Goal: Task Accomplishment & Management: Use online tool/utility

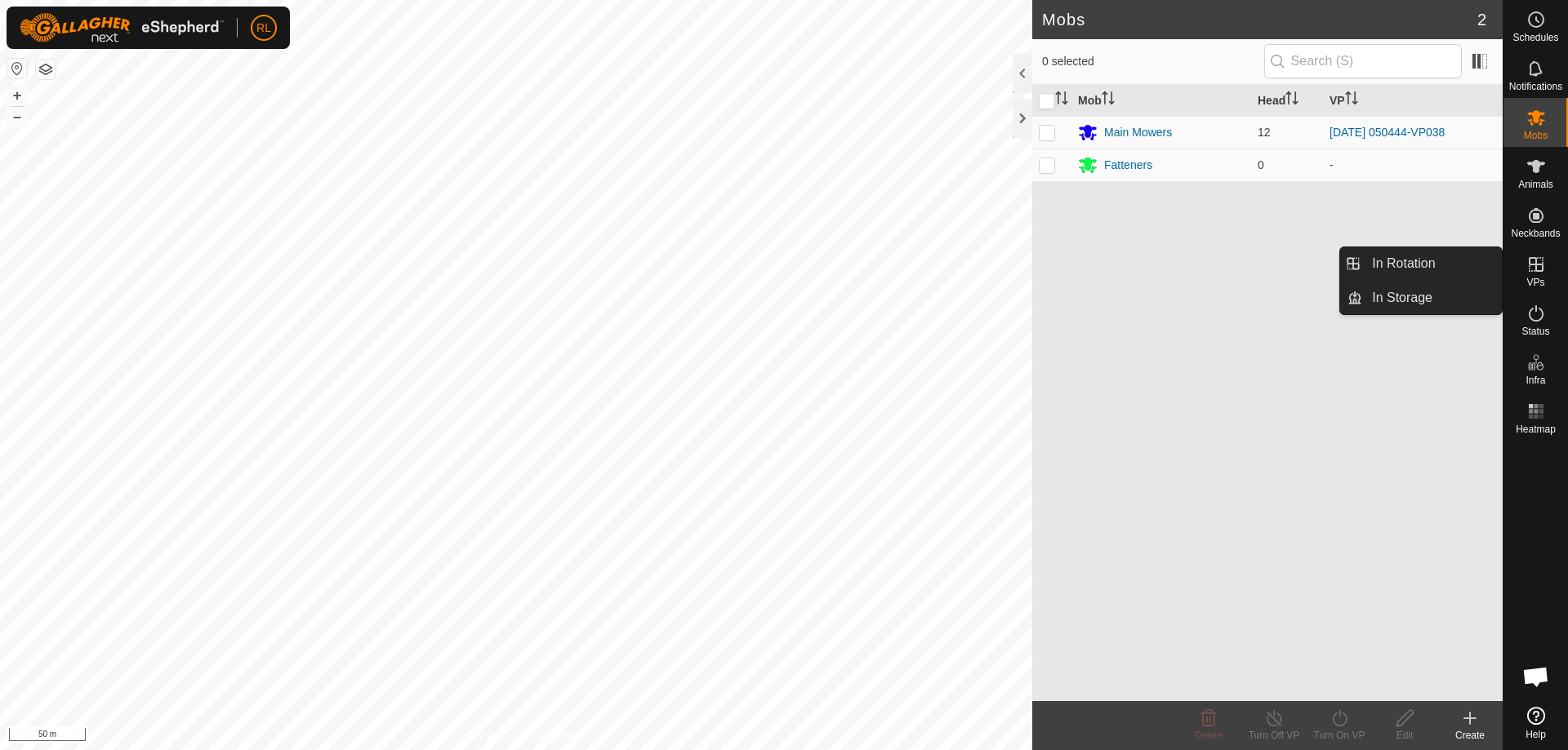
click at [1538, 272] on icon at bounding box center [1536, 265] width 15 height 15
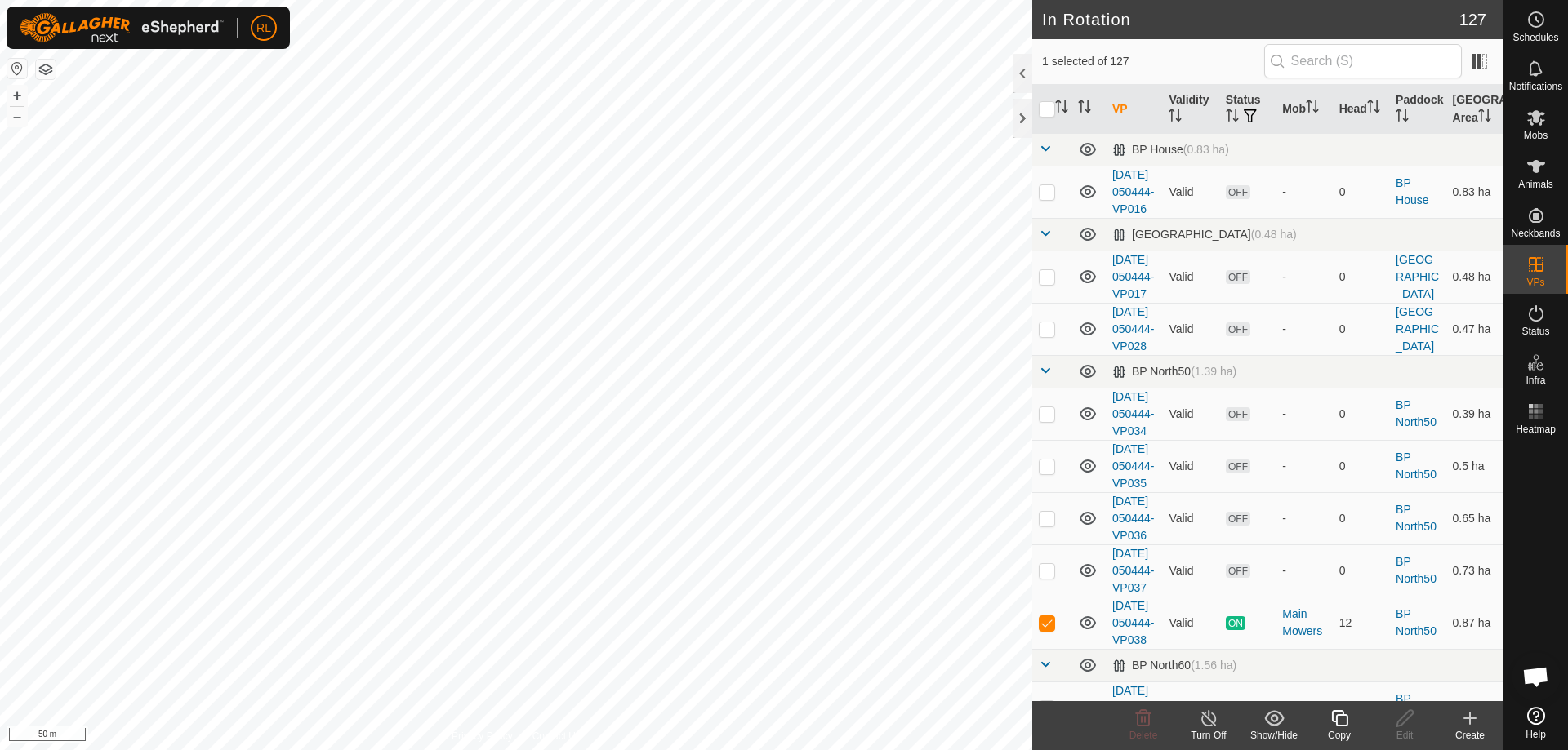
click at [1339, 720] on icon at bounding box center [1339, 718] width 20 height 19
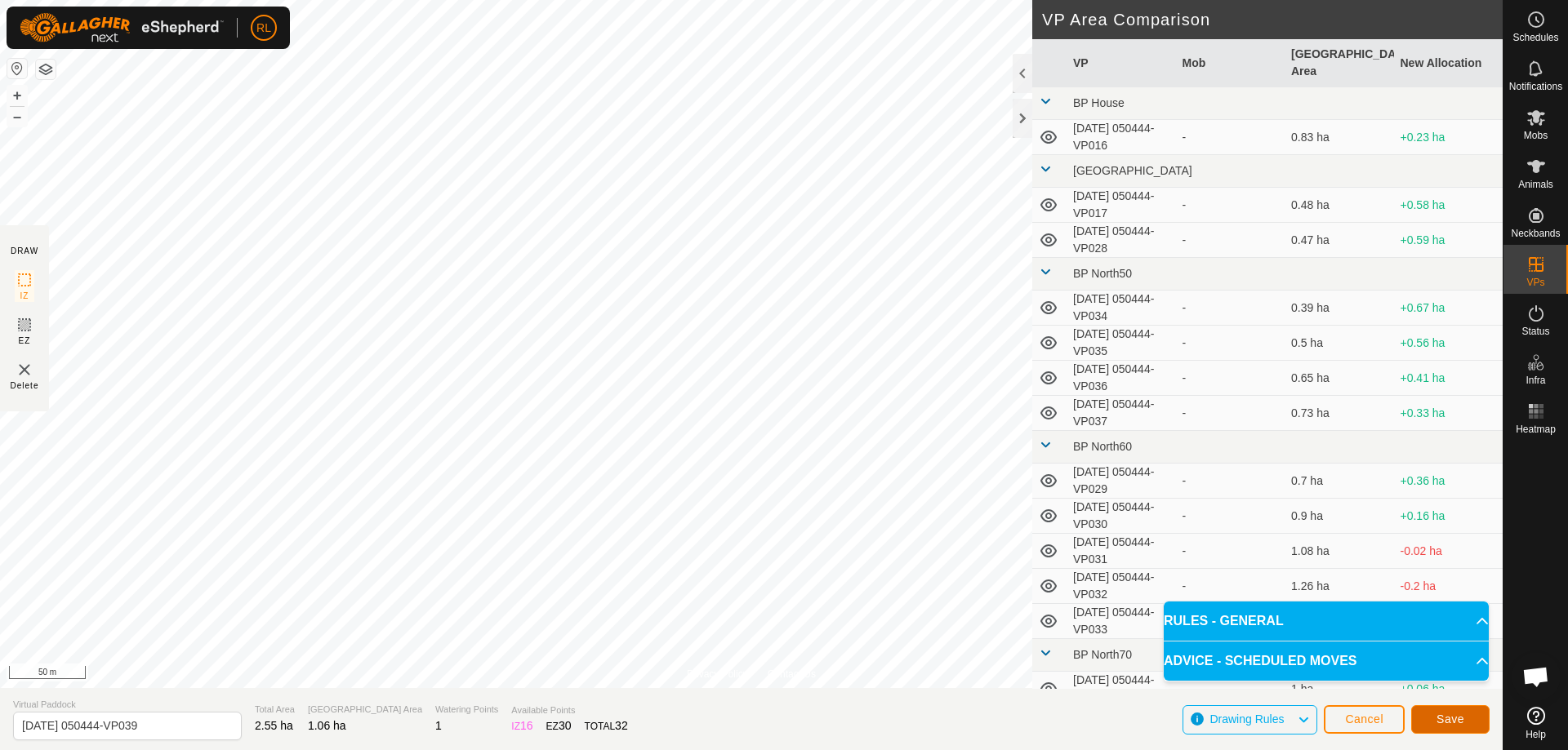
click at [1447, 717] on span "Save" at bounding box center [1450, 720] width 28 height 13
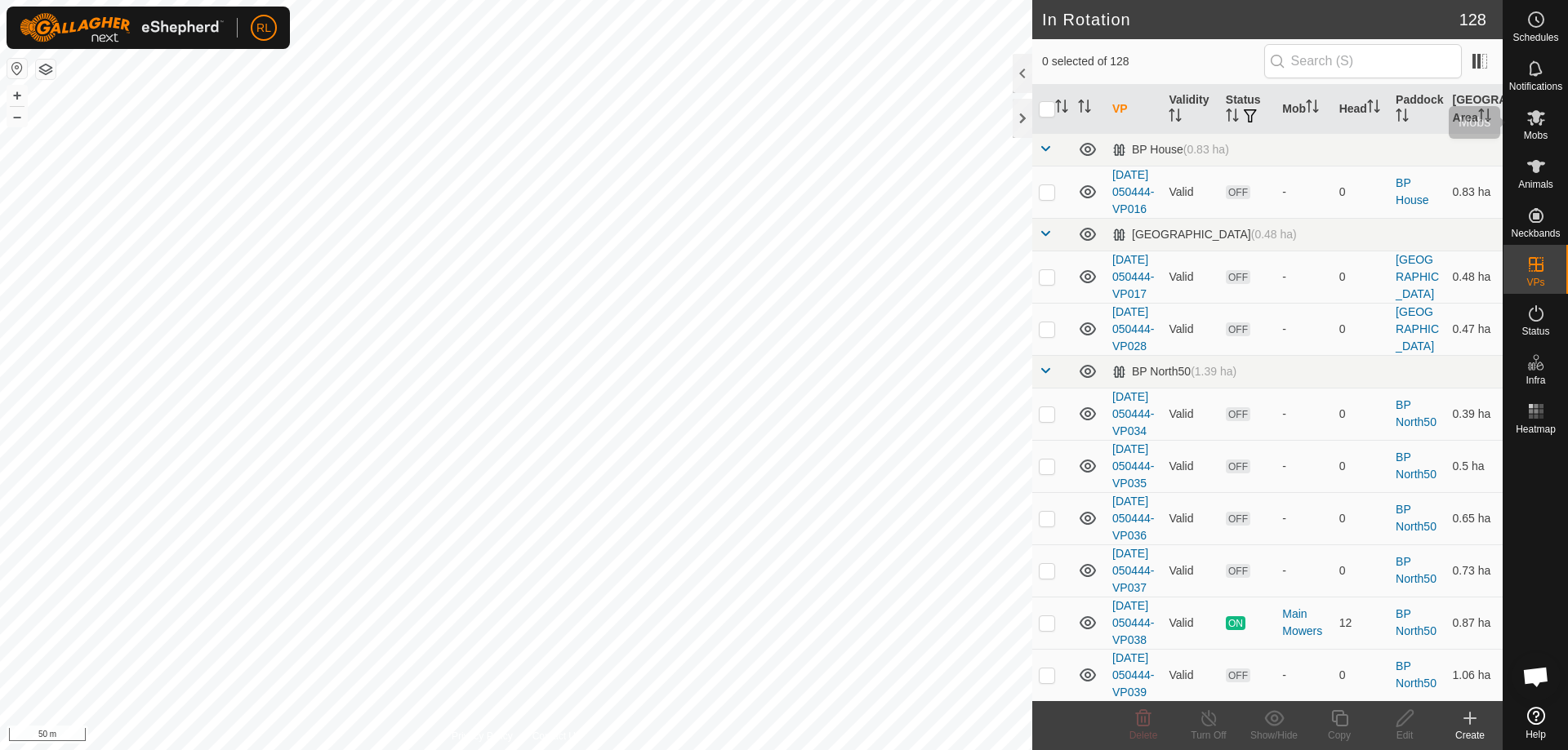
click at [1536, 131] on span "Mobs" at bounding box center [1536, 136] width 24 height 10
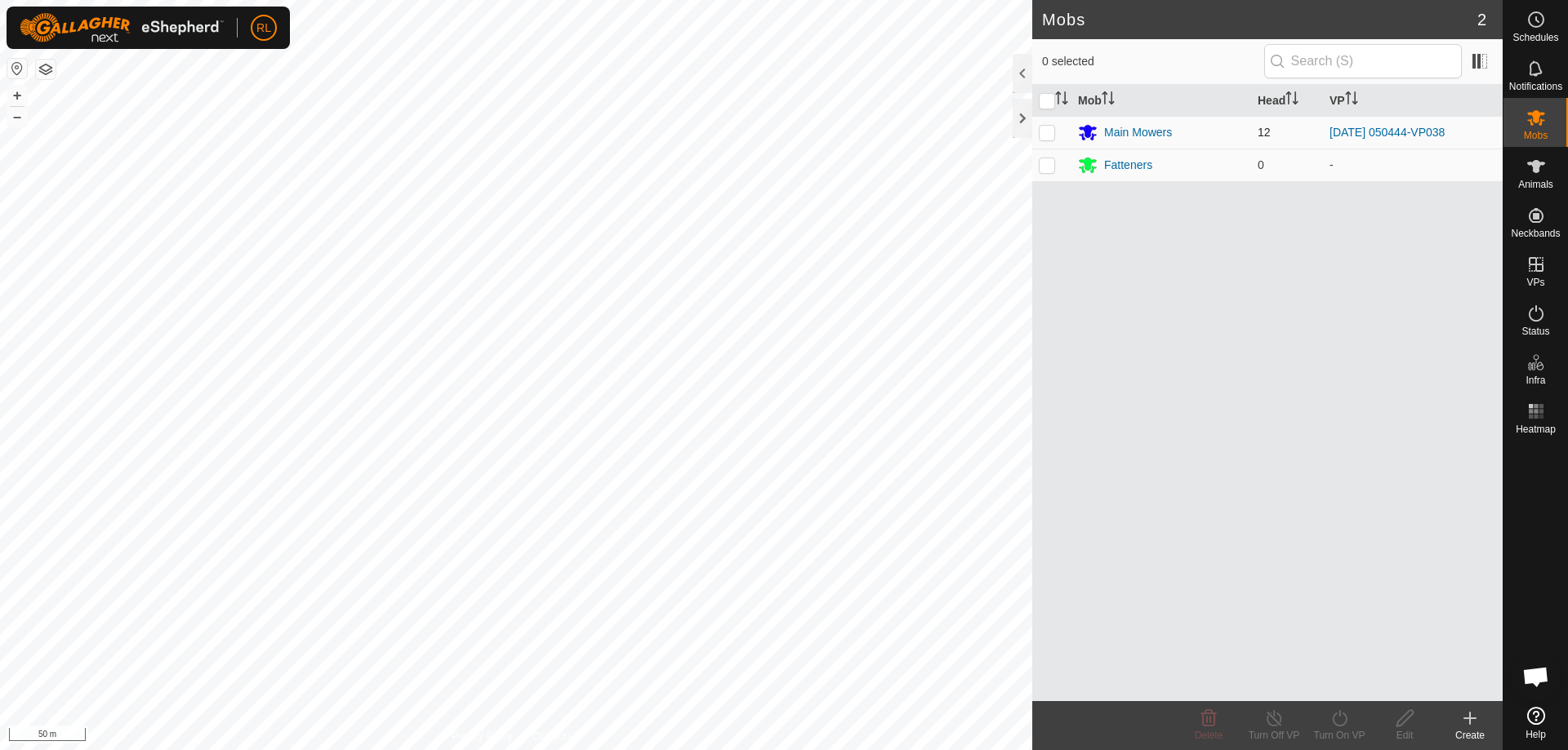
click at [1047, 132] on p-checkbox at bounding box center [1047, 132] width 17 height 13
checkbox input "true"
click at [1334, 711] on icon at bounding box center [1339, 718] width 20 height 19
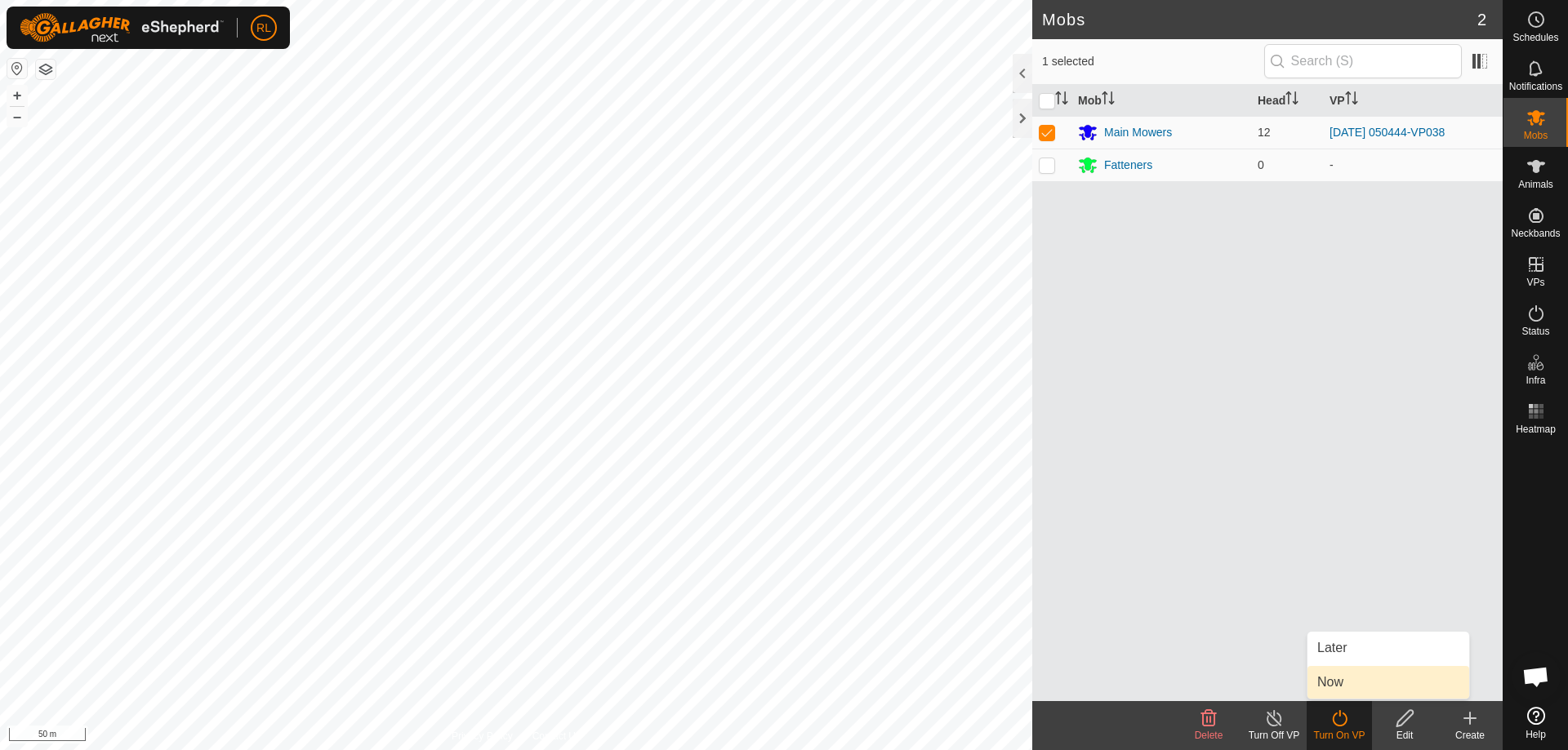
click at [1335, 694] on link "Now" at bounding box center [1387, 682] width 161 height 32
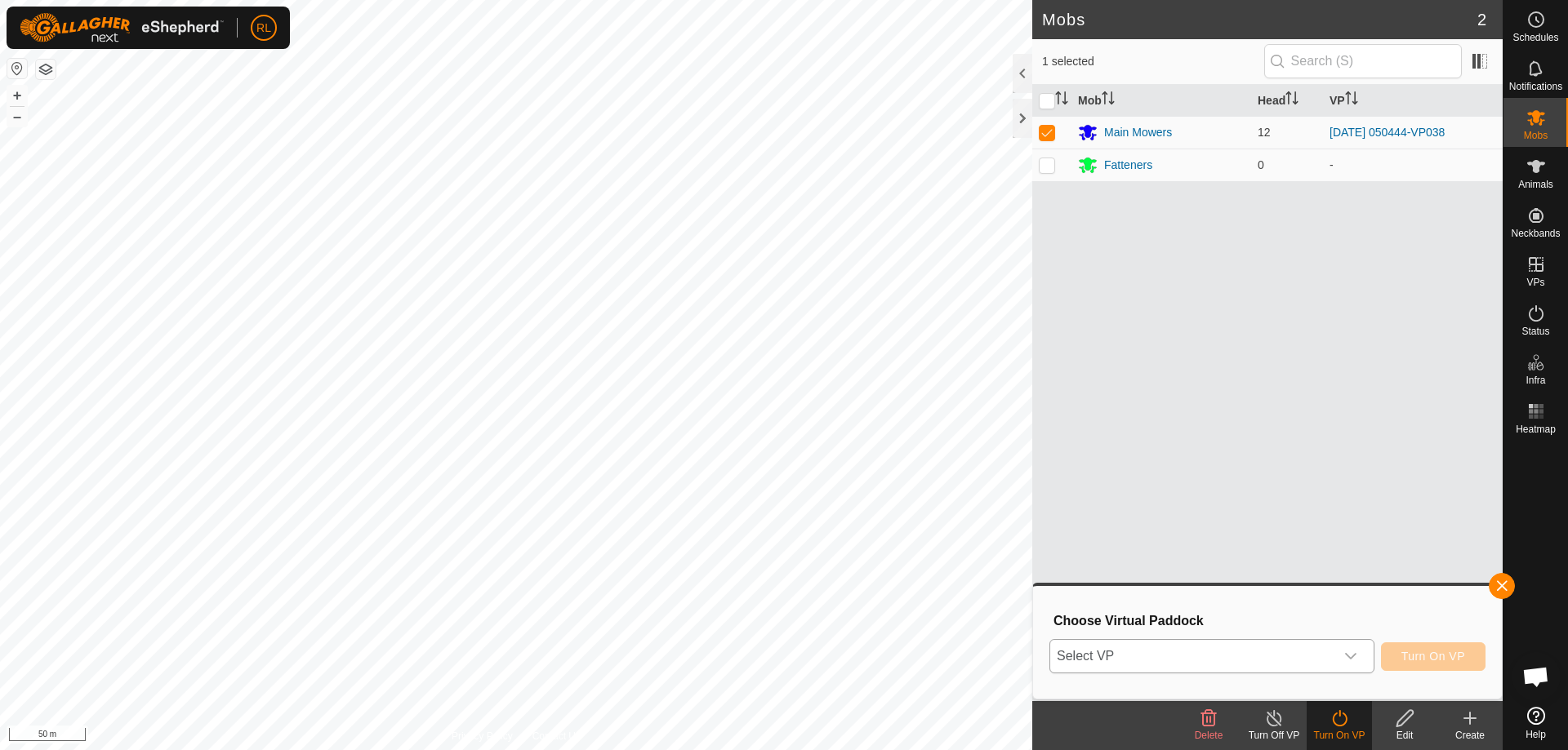
click at [1349, 649] on div "dropdown trigger" at bounding box center [1349, 656] width 32 height 32
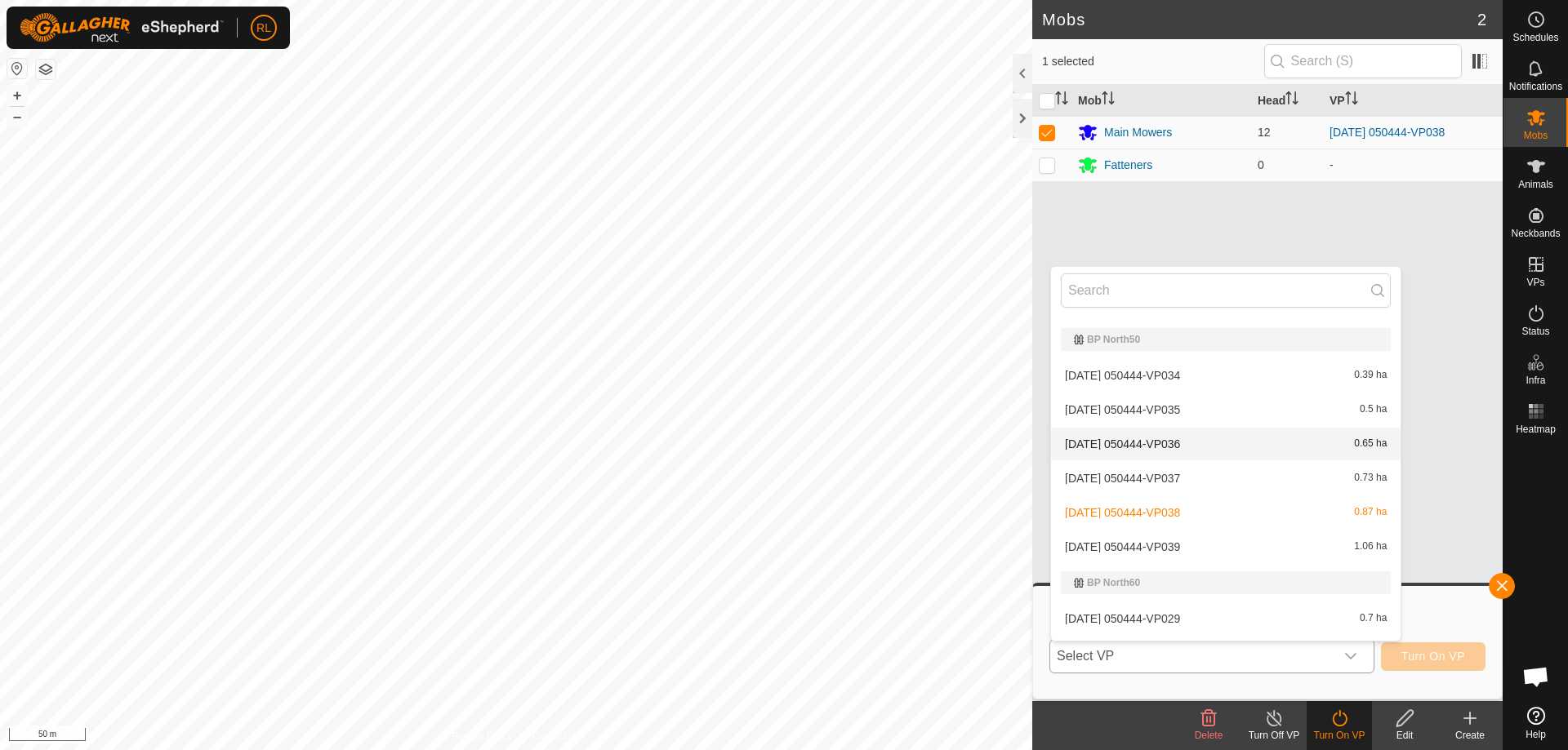
scroll to position [188, 0]
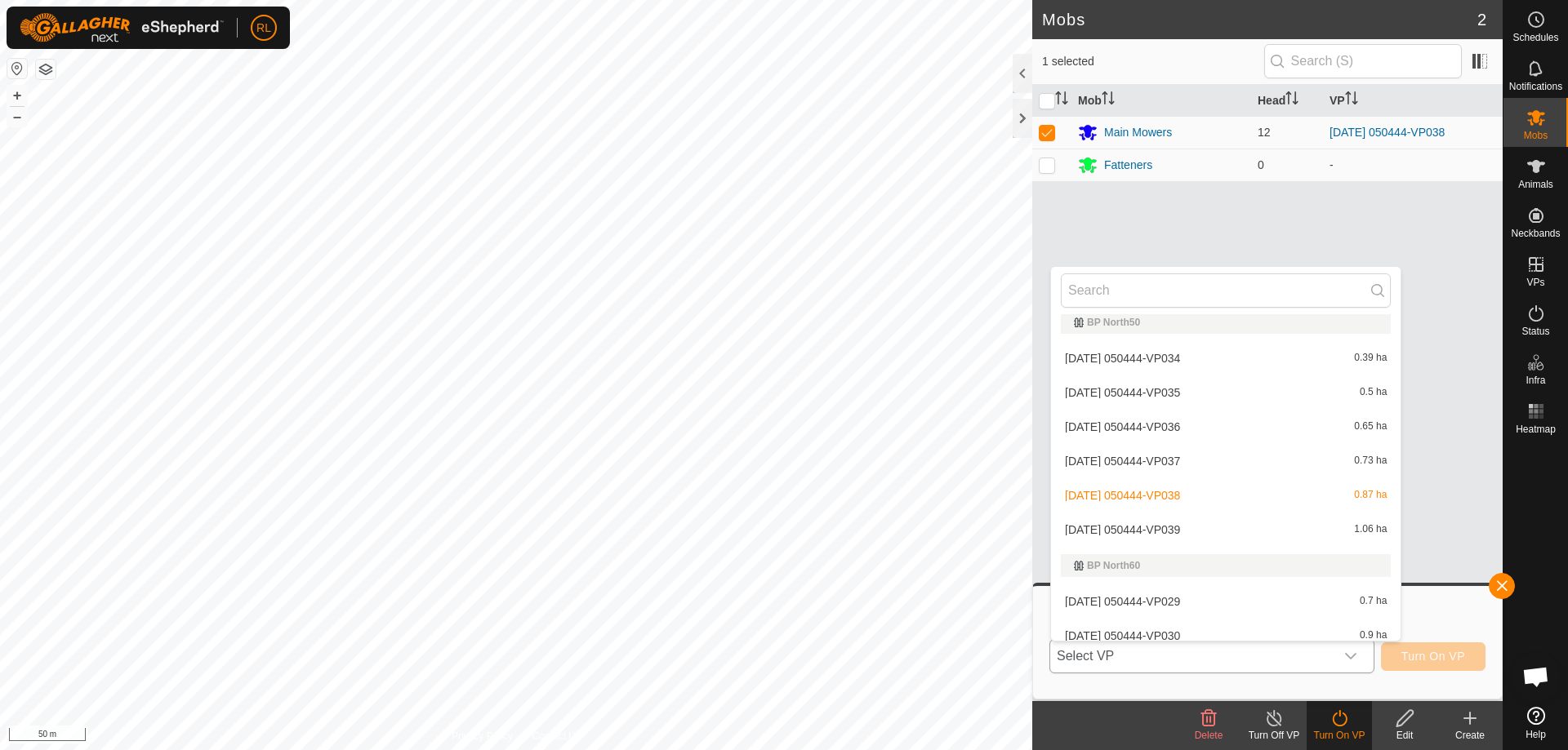
click at [1187, 530] on li "[DATE] 050444-VP039 1.06 ha" at bounding box center [1225, 530] width 350 height 32
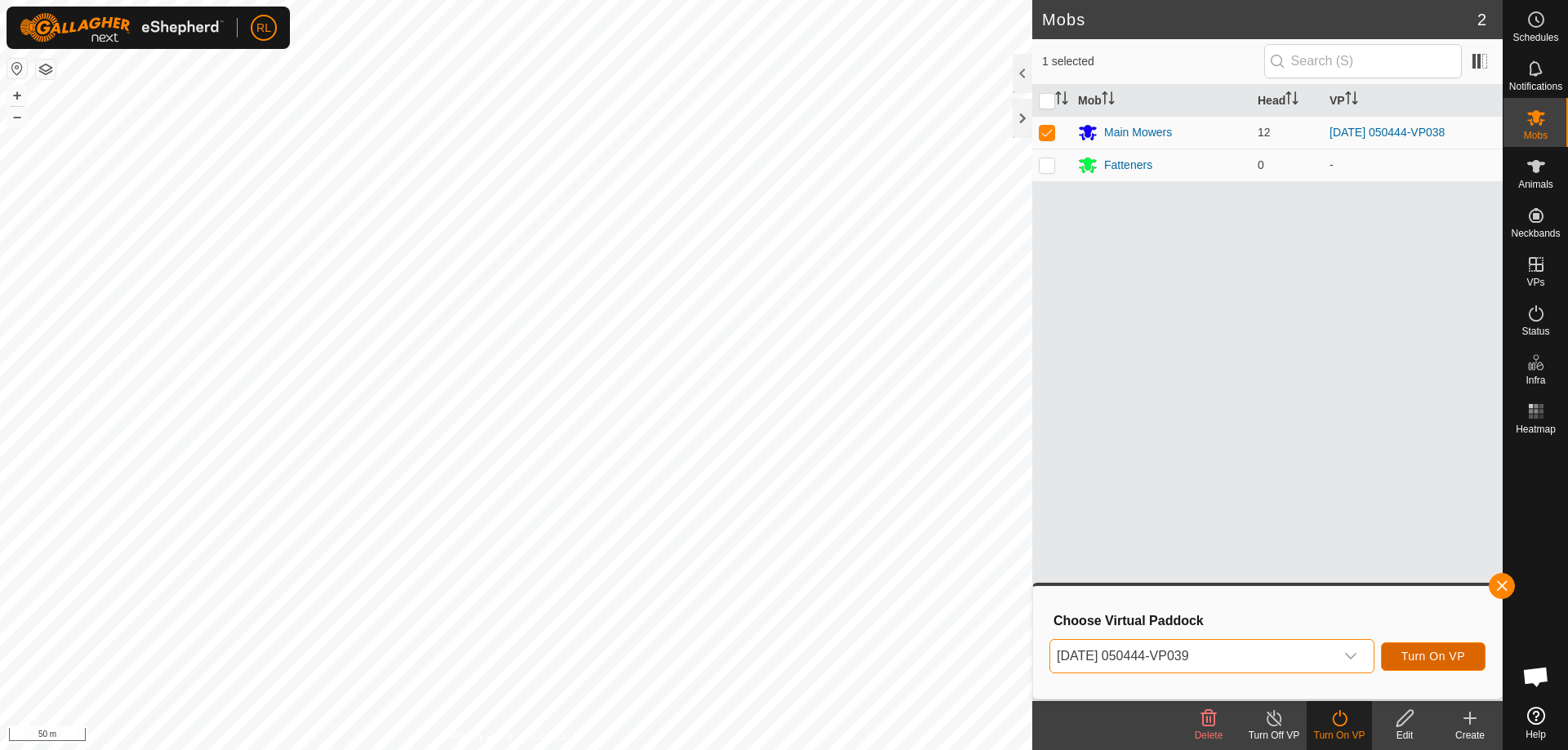
click at [1437, 658] on span "Turn On VP" at bounding box center [1432, 657] width 64 height 13
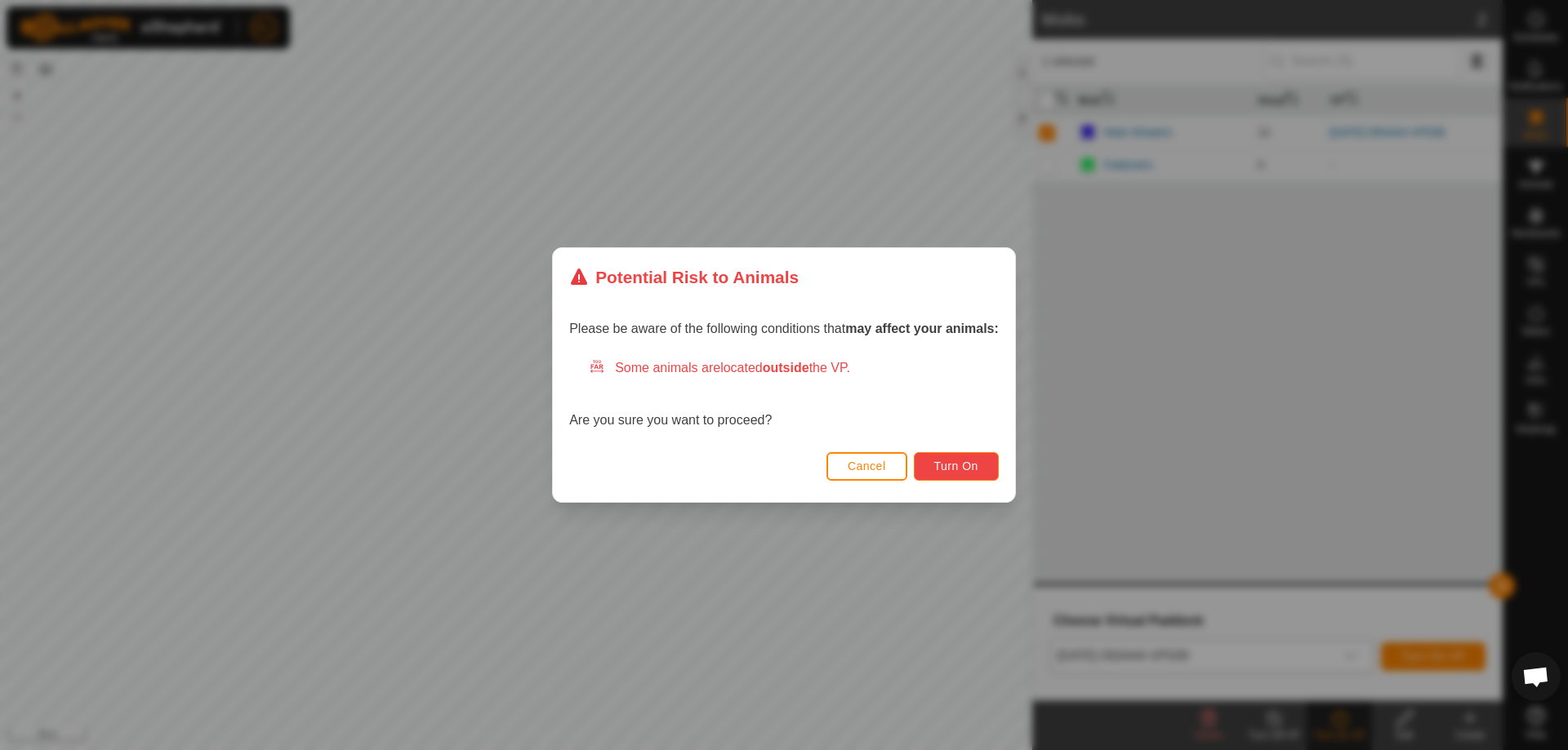
click at [950, 470] on span "Turn On" at bounding box center [956, 466] width 44 height 13
